Goal: Task Accomplishment & Management: Manage account settings

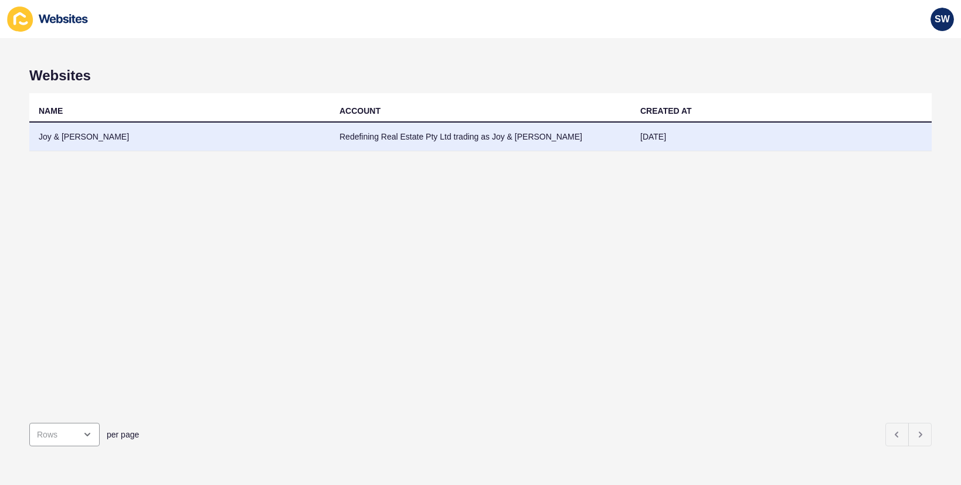
click at [68, 138] on td "Joy & [PERSON_NAME]" at bounding box center [179, 137] width 301 height 29
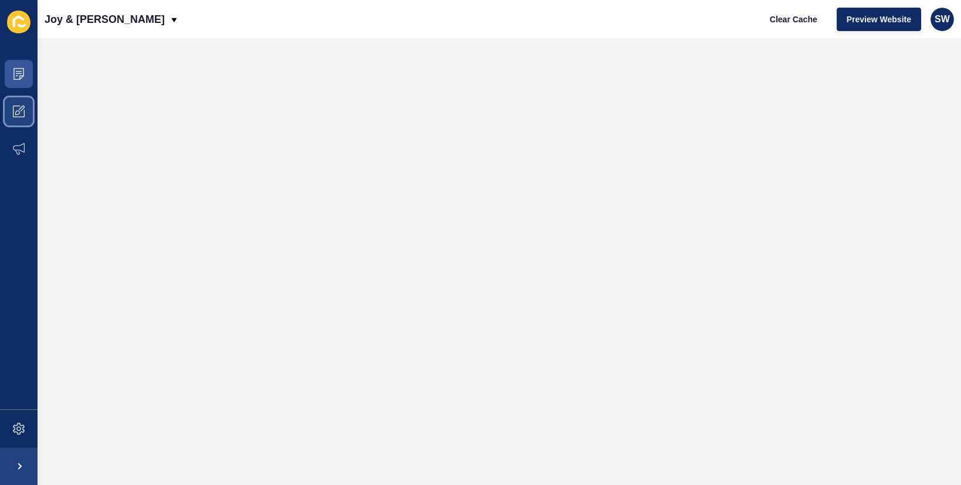
click at [18, 112] on icon at bounding box center [19, 112] width 12 height 12
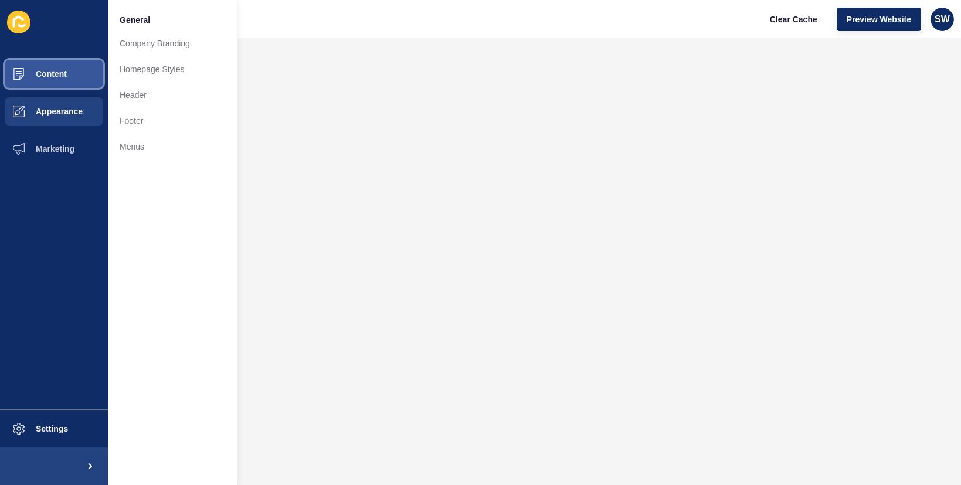
click at [53, 73] on span "Content" at bounding box center [32, 73] width 69 height 9
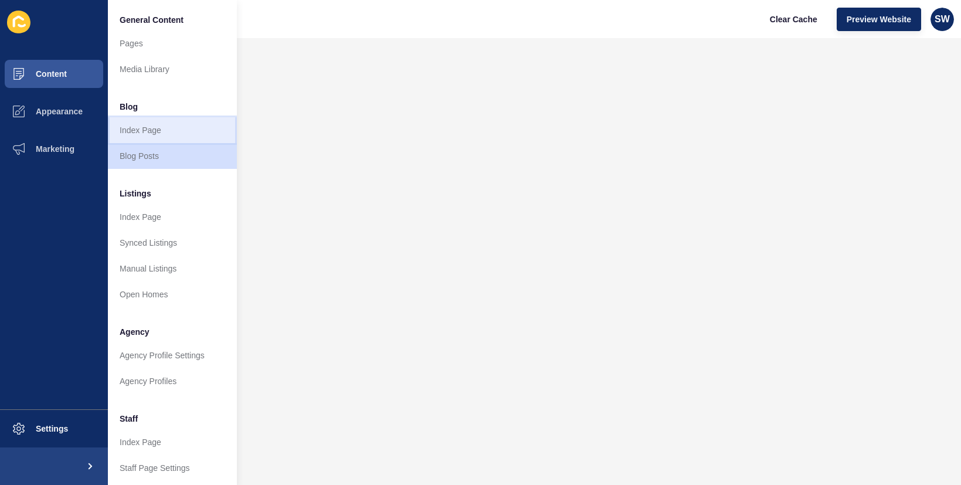
click at [159, 130] on link "Index Page" at bounding box center [172, 130] width 129 height 26
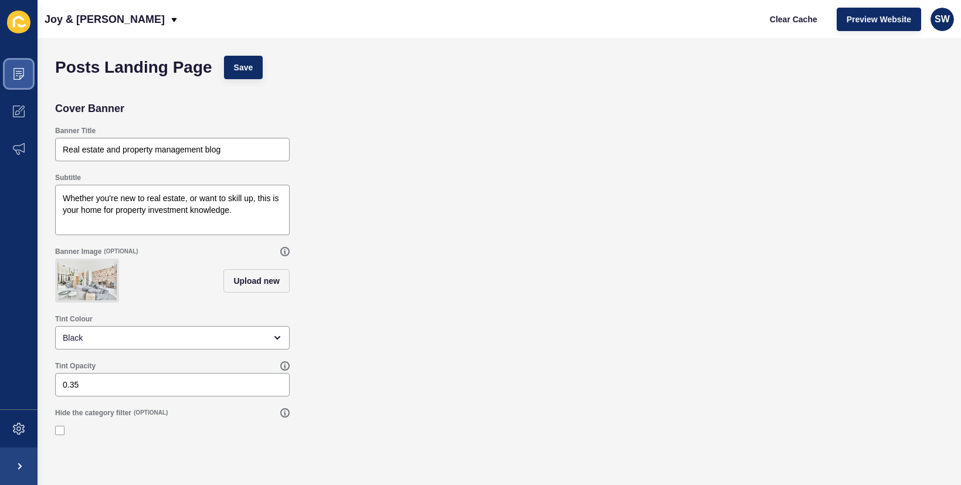
click at [15, 72] on icon at bounding box center [19, 74] width 12 height 12
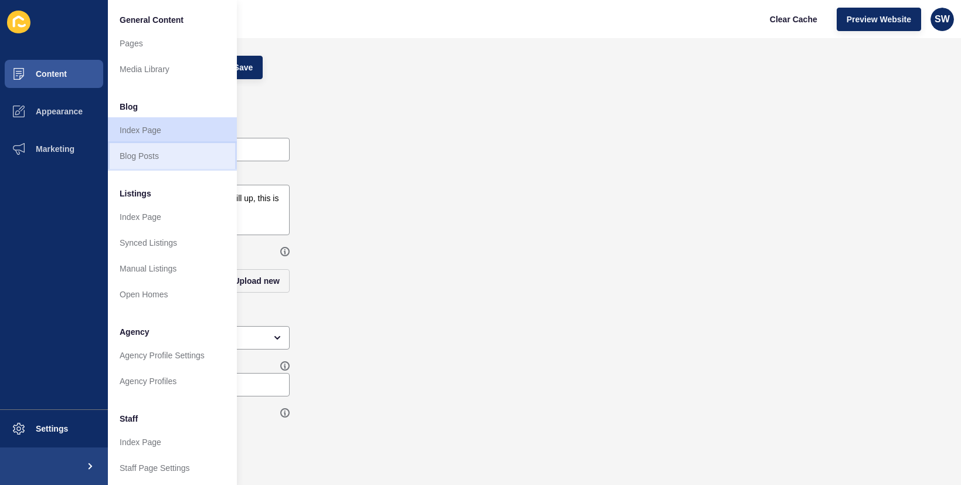
click at [140, 163] on link "Blog Posts" at bounding box center [172, 156] width 129 height 26
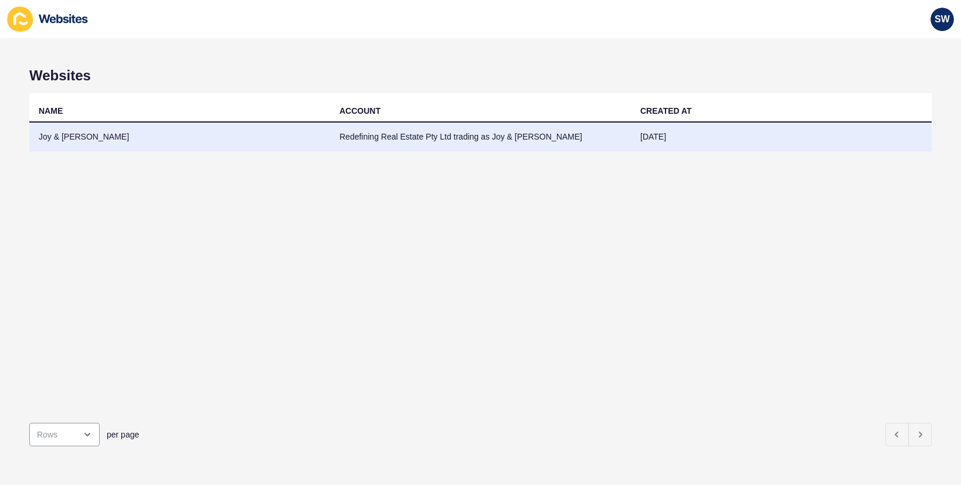
click at [81, 134] on td "Joy & [PERSON_NAME]" at bounding box center [179, 137] width 301 height 29
